Goal: Find contact information: Find contact information

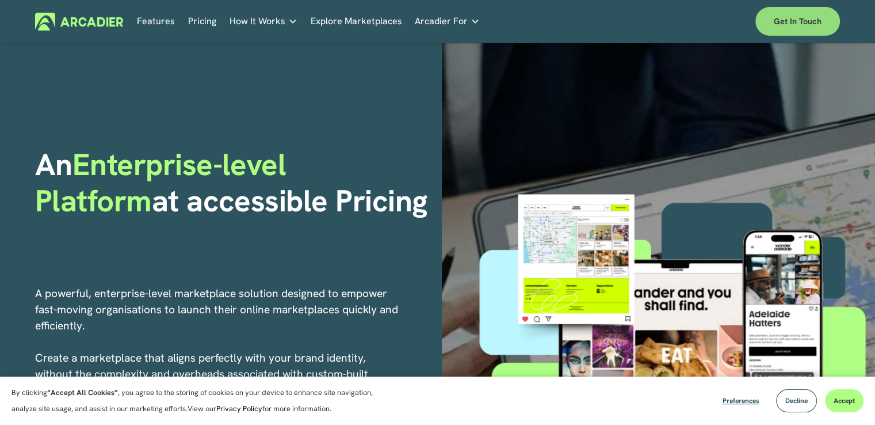
click at [795, 20] on link "Get in touch" at bounding box center [798, 21] width 85 height 29
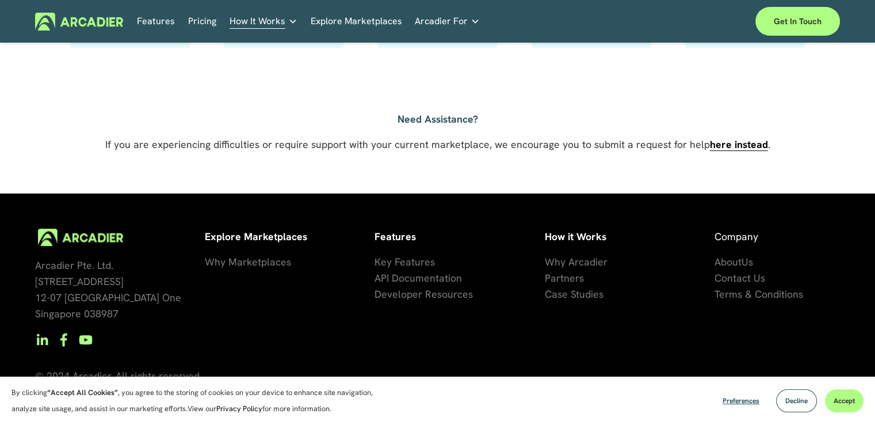
scroll to position [879, 0]
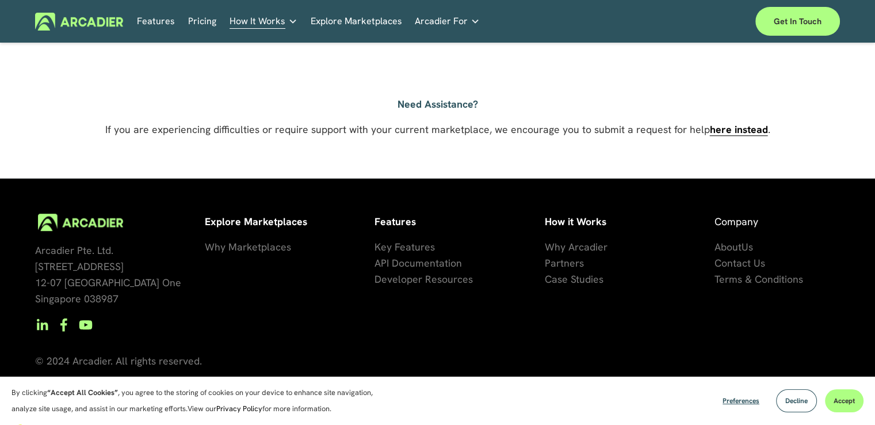
click at [743, 262] on span "Contact Us" at bounding box center [740, 262] width 51 height 13
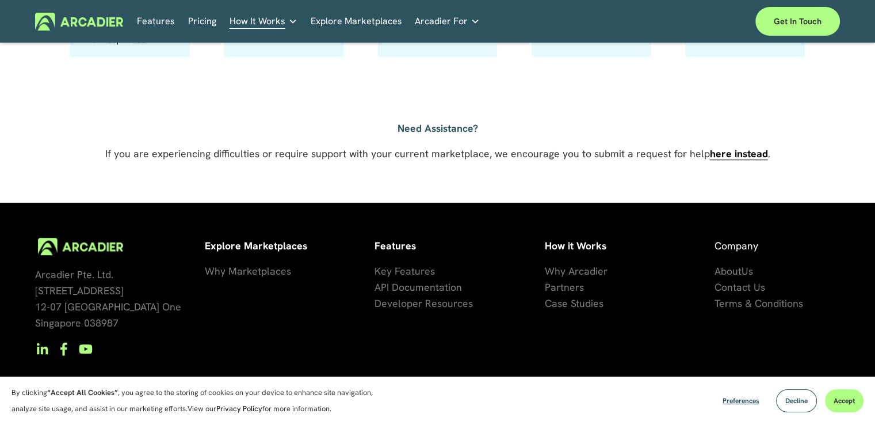
scroll to position [879, 0]
